Goal: Information Seeking & Learning: Learn about a topic

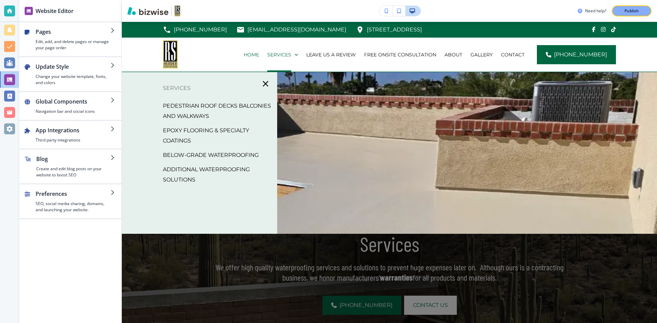
click at [203, 137] on p "EPOXY FLOORING & SPECIALTY COATINGS" at bounding box center [217, 135] width 109 height 21
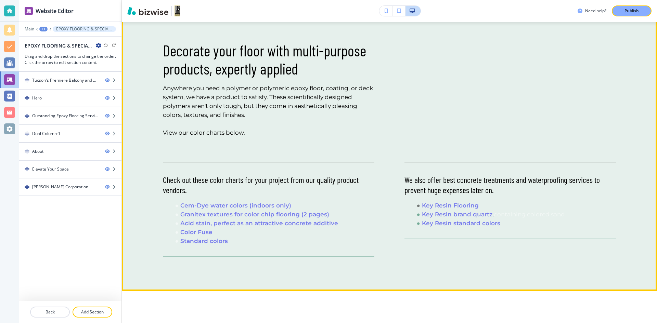
scroll to position [855, 0]
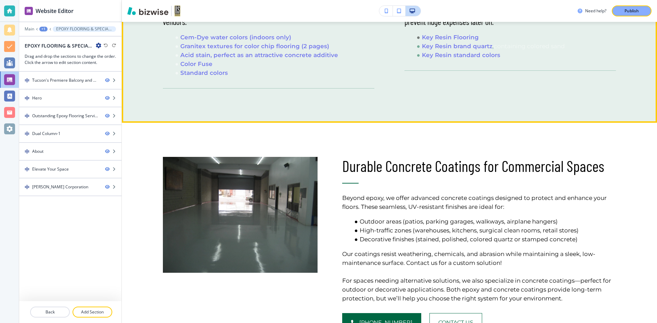
click at [317, 41] on strong "Key Resin Flooring" at bounding box center [450, 37] width 57 height 7
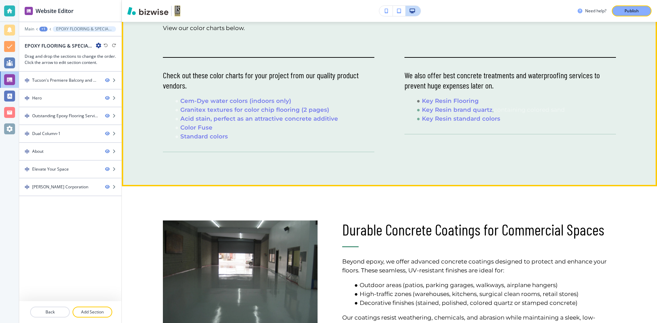
scroll to position [718, 0]
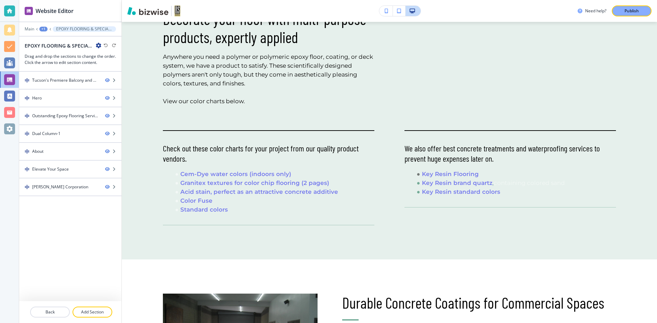
click at [140, 38] on div "Edit Decorate your floor with multi-purpose products, expertly applied Anywhere…" at bounding box center [389, 118] width 535 height 284
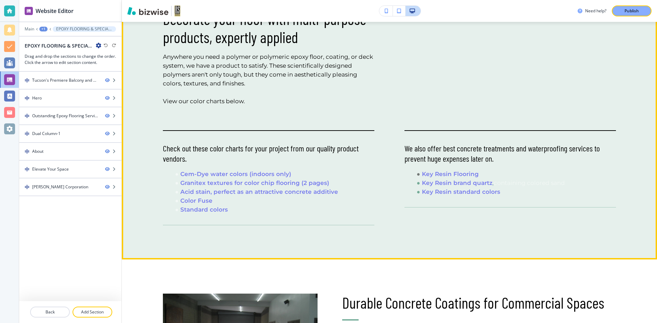
scroll to position [786, 0]
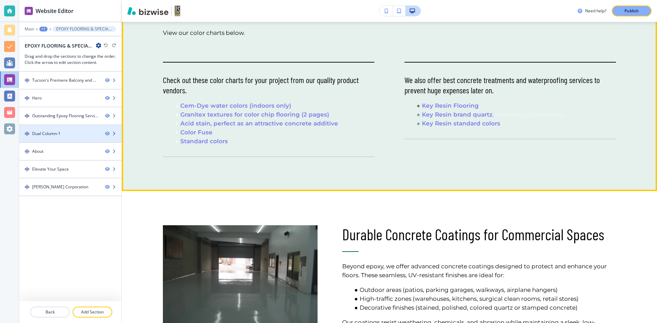
click at [58, 134] on div "Dual Column-1" at bounding box center [46, 134] width 28 height 6
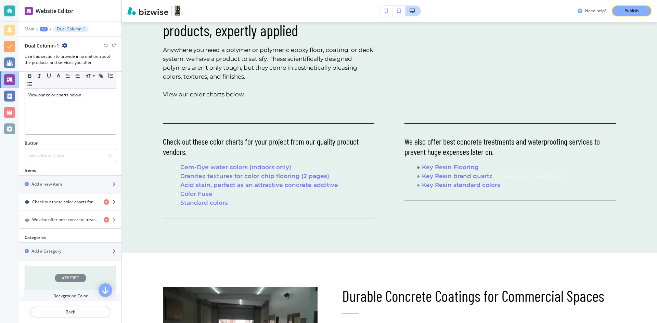
scroll to position [160, 0]
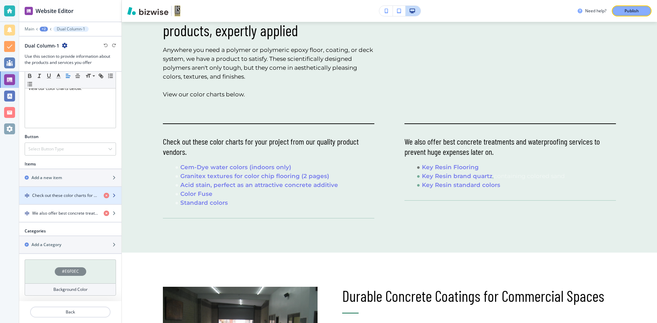
click at [74, 198] on h4 "Check out these color charts for your project from our quality product vendors." at bounding box center [65, 196] width 66 height 6
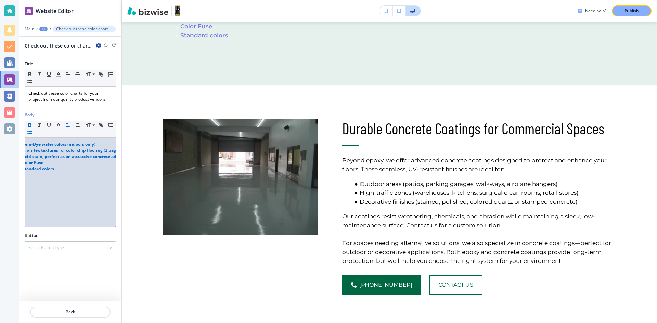
scroll to position [0, 0]
click at [102, 125] on icon "button" at bounding box center [102, 126] width 2 height 2
click at [102, 126] on line "button" at bounding box center [100, 124] width 1 height 1
click at [103, 126] on icon "button" at bounding box center [101, 125] width 6 height 6
click at [39, 177] on div "Cem-Dye water colors (indoors only) Granitex textures for color chip flooring (…" at bounding box center [70, 182] width 91 height 89
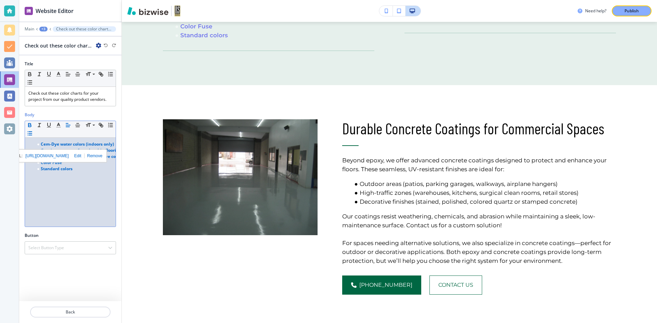
click at [77, 171] on li "Standard colors" at bounding box center [74, 169] width 78 height 6
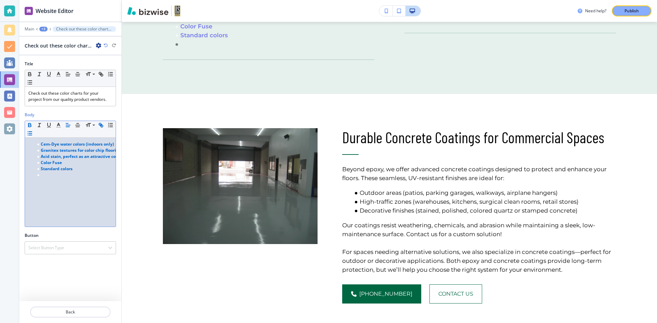
click at [101, 125] on icon "button" at bounding box center [102, 126] width 2 height 2
click at [48, 176] on li "﻿" at bounding box center [74, 175] width 78 height 6
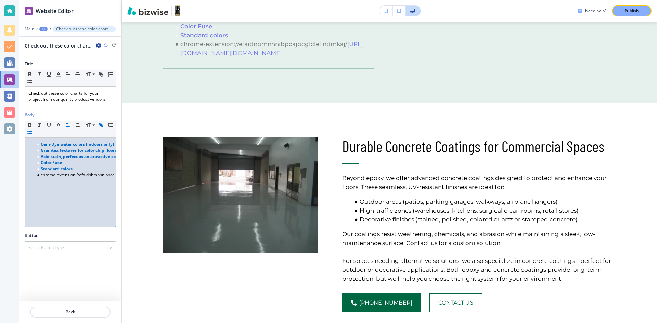
click at [105, 176] on li "﻿ chrome-extension://efaidnbmnnnibpcajpcglclefindmkaj/ [URL][DOMAIN_NAME][DOMAI…" at bounding box center [74, 175] width 78 height 6
click at [37, 175] on li "﻿ chrome-extension://efaidnbmnnnibpcajpcglclefindmkaj/ [URL][DOMAIN_NAME][DOMAI…" at bounding box center [74, 175] width 78 height 6
click at [103, 164] on link at bounding box center [93, 162] width 18 height 5
click at [7, 9] on div at bounding box center [9, 10] width 11 height 11
